Goal: Task Accomplishment & Management: Use online tool/utility

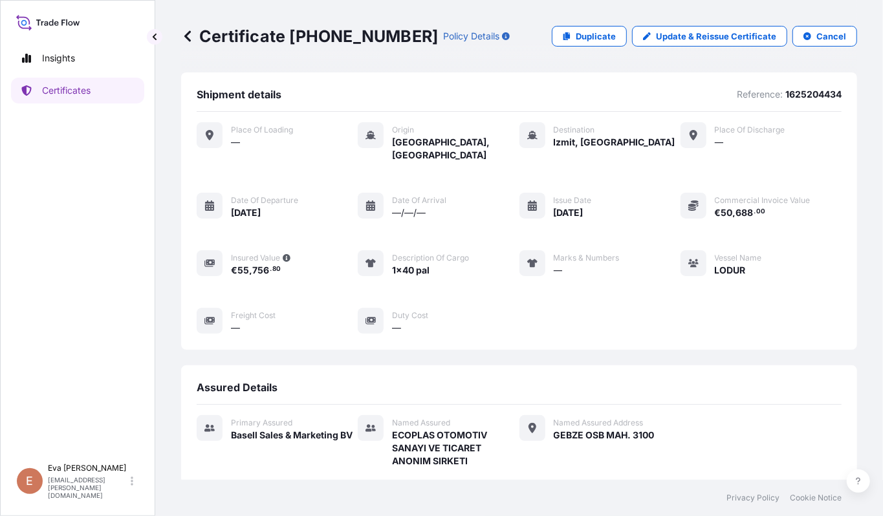
scroll to position [272, 0]
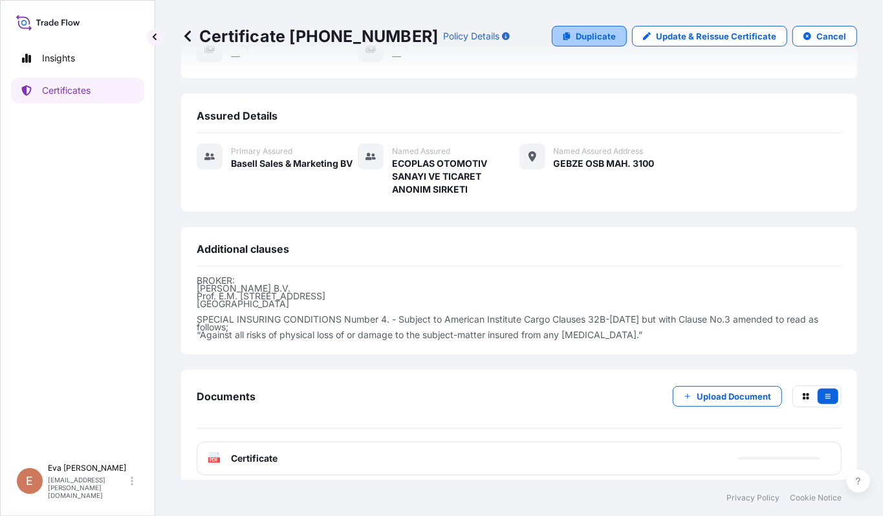
click at [585, 36] on p "Duplicate" at bounding box center [596, 36] width 40 height 13
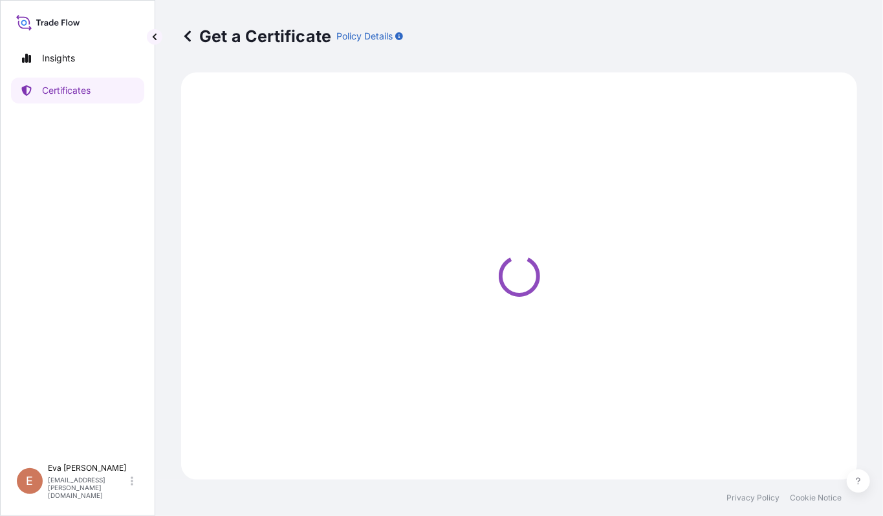
select select "Sea"
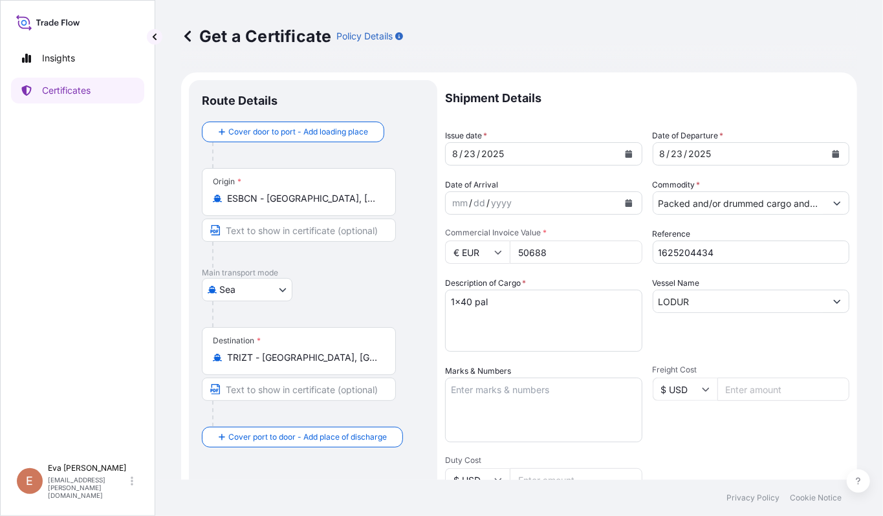
select select "32164"
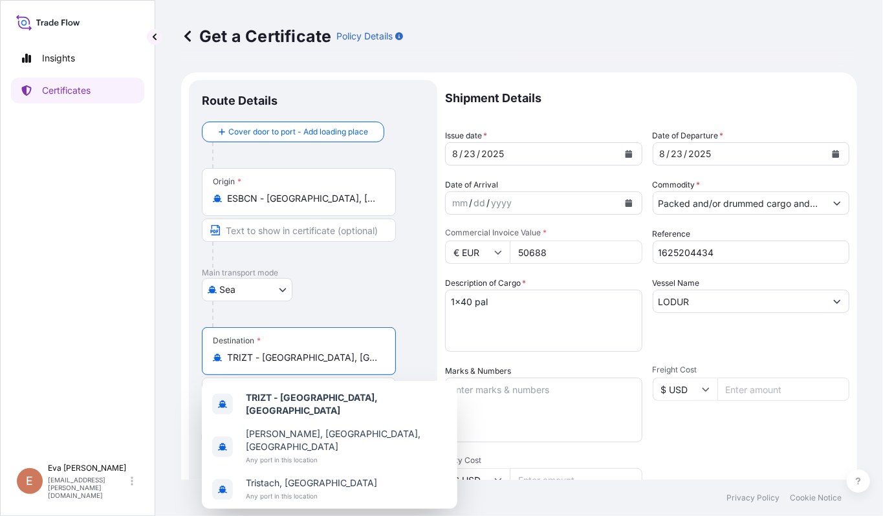
drag, startPoint x: 340, startPoint y: 361, endPoint x: 207, endPoint y: 362, distance: 132.6
click at [207, 362] on div "Destination * TRIZT - [GEOGRAPHIC_DATA], [GEOGRAPHIC_DATA]" at bounding box center [299, 351] width 194 height 48
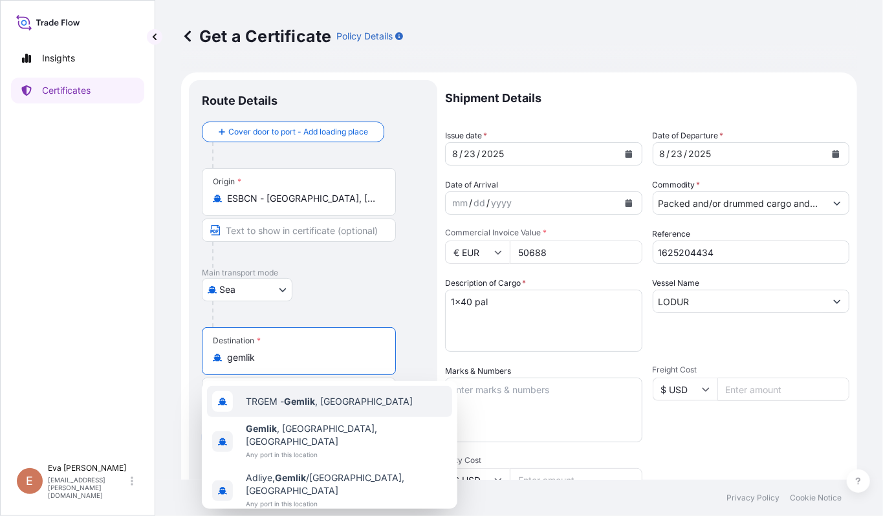
click at [267, 405] on span "TRGEM - Gemlik , [GEOGRAPHIC_DATA]" at bounding box center [329, 401] width 167 height 13
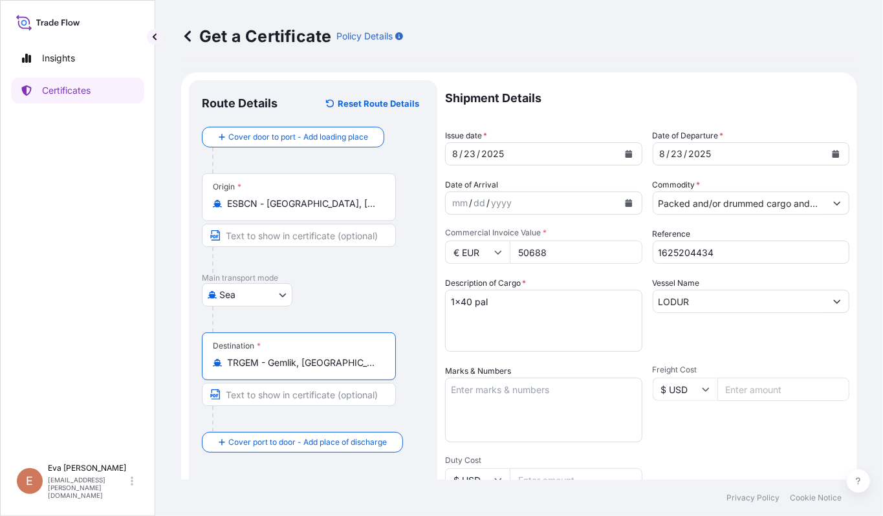
type input "TRGEM - Gemlik, [GEOGRAPHIC_DATA]"
click at [762, 254] on input "1625204434" at bounding box center [751, 252] width 197 height 23
type input "1625205496"
drag, startPoint x: 577, startPoint y: 251, endPoint x: 304, endPoint y: 223, distance: 274.3
click at [304, 223] on form "Route Details Reset Route Details Cover door to port - Add loading place Place …" at bounding box center [519, 406] width 676 height 668
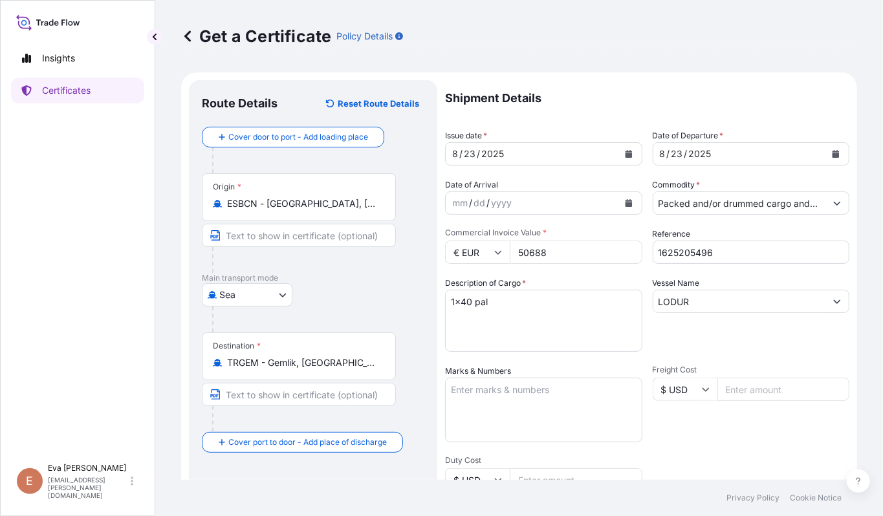
click at [537, 252] on input "50688" at bounding box center [576, 252] width 133 height 23
type input "47718"
click at [489, 415] on textarea "Marks & Numbers" at bounding box center [543, 410] width 197 height 65
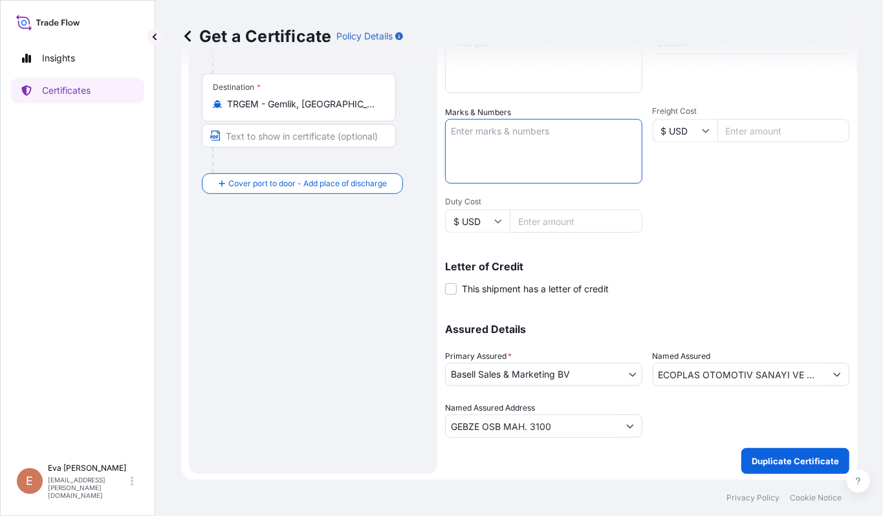
click at [806, 376] on input "ECOPLAS OTOMOTIV SANAYI VE TICARET ANONIM SIRKETI" at bounding box center [739, 374] width 173 height 23
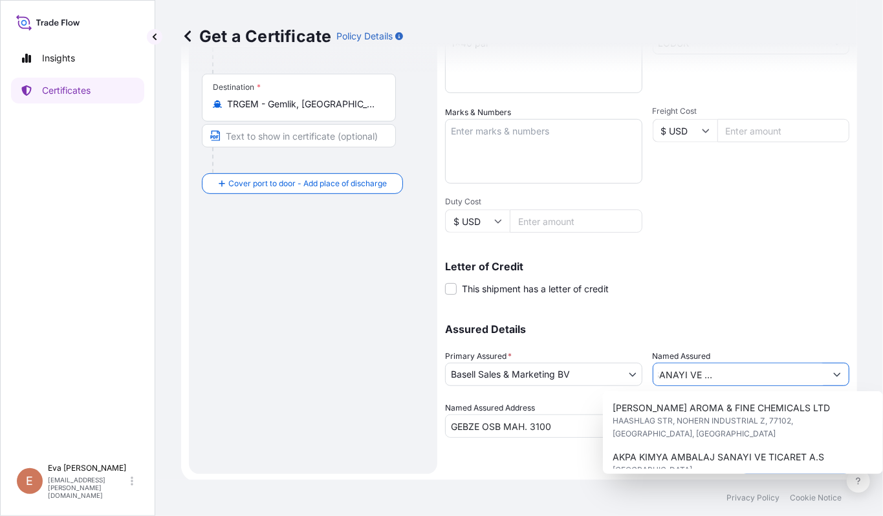
scroll to position [260, 0]
drag, startPoint x: 653, startPoint y: 371, endPoint x: 1310, endPoint y: 472, distance: 665.4
click at [882, 472] on html "6 options available. Insights Certificates E [PERSON_NAME] [PERSON_NAME][EMAIL_…" at bounding box center [441, 258] width 883 height 516
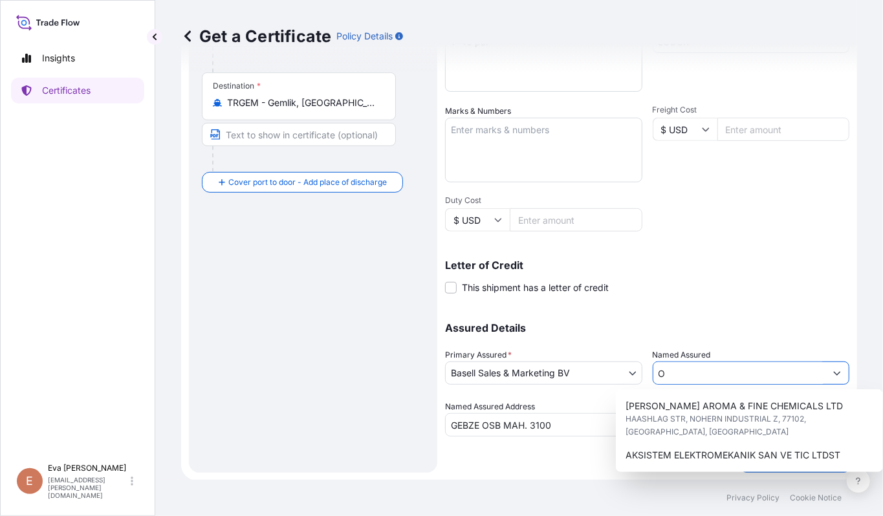
scroll to position [0, 0]
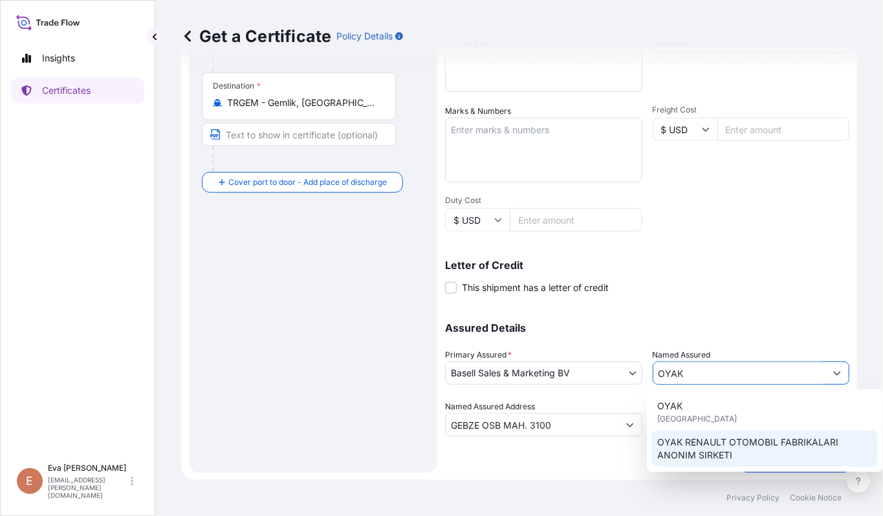
click at [687, 445] on span "OYAK RENAULT OTOMOBIL FABRIKALARI ANONIM SIRKETI" at bounding box center [764, 449] width 215 height 26
type input "OYAK RENAULT OTOMOBIL FABRIKALARI ANONIM SIRKETI"
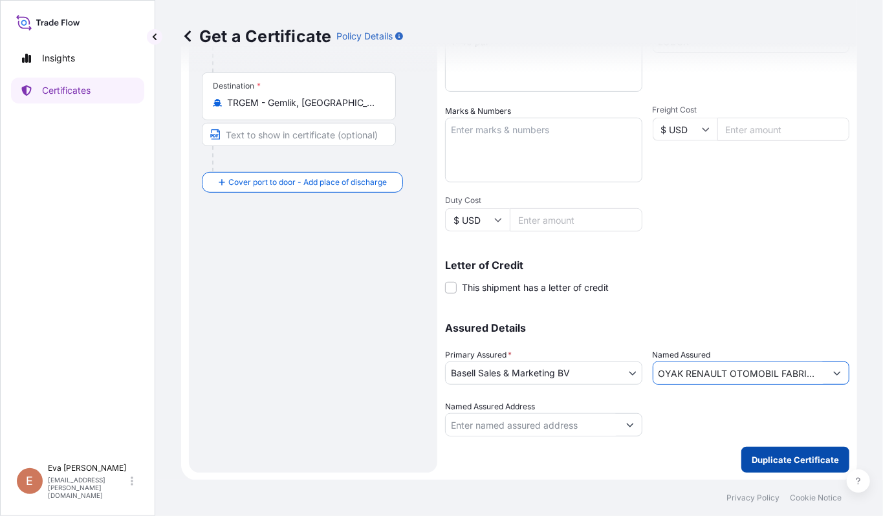
type input "OYAK RENAULT OTOMOBIL FABRIKALARI ANONIM SIRKETI"
click at [766, 456] on p "Duplicate Certificate" at bounding box center [795, 459] width 87 height 13
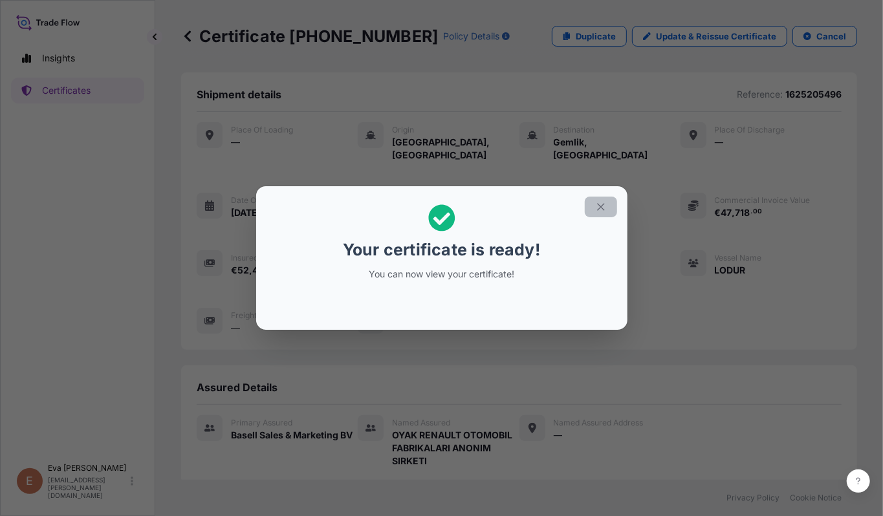
click at [603, 202] on icon "button" at bounding box center [601, 207] width 12 height 12
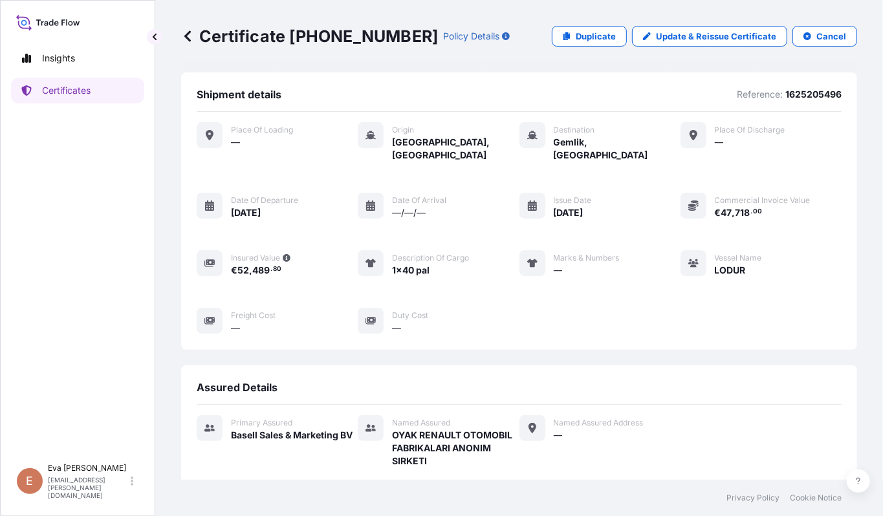
scroll to position [272, 0]
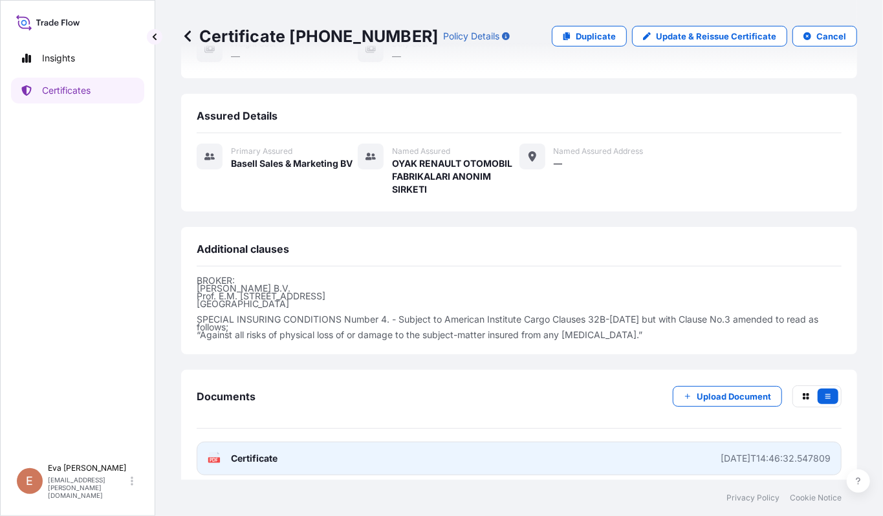
click at [229, 452] on div "PDF Certificate" at bounding box center [243, 458] width 70 height 13
